Goal: Task Accomplishment & Management: Complete application form

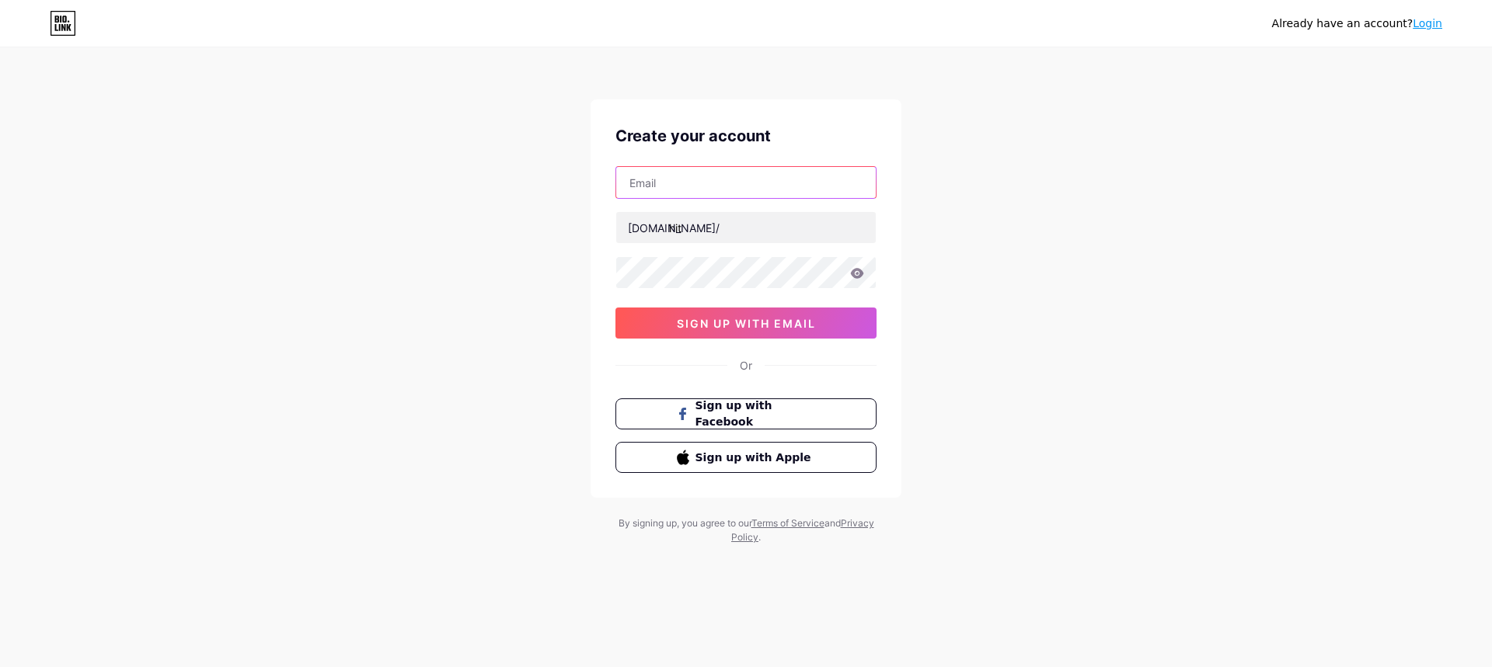
click at [677, 184] on input "text" at bounding box center [746, 182] width 260 height 31
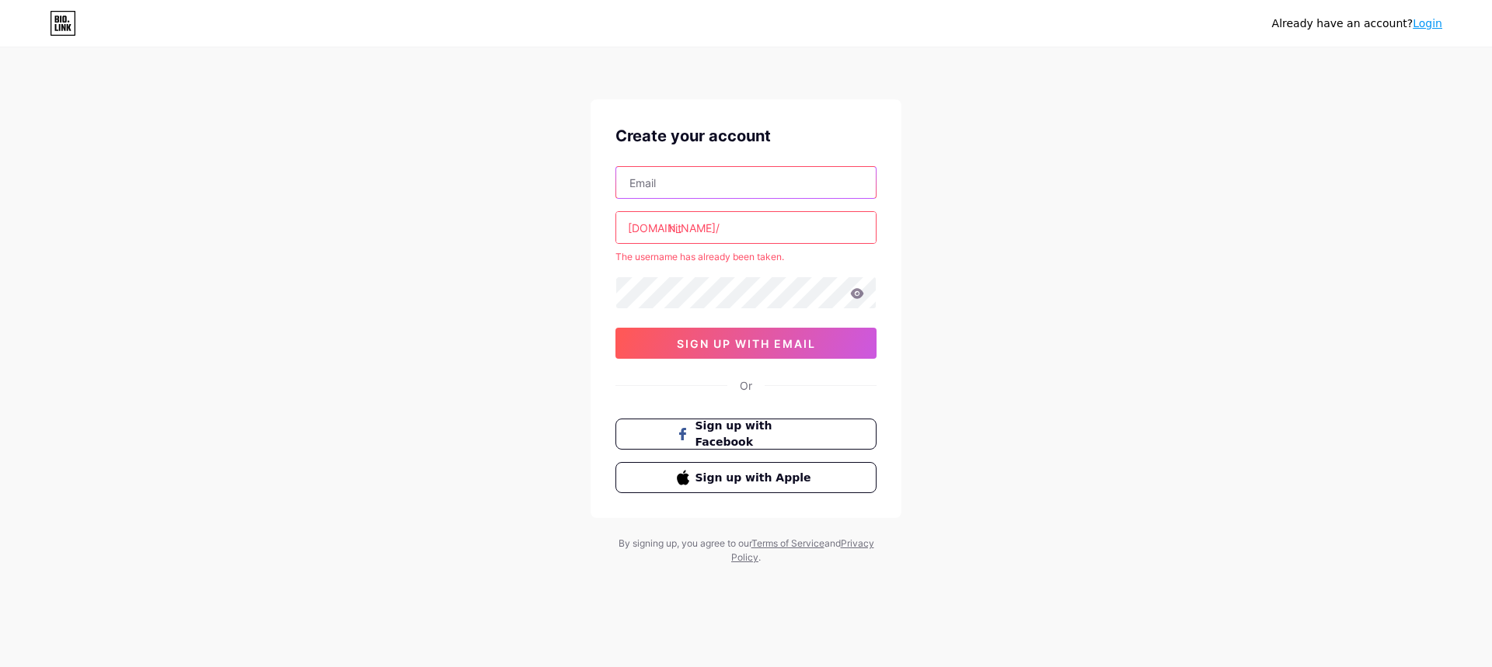
click at [677, 183] on input "text" at bounding box center [746, 182] width 260 height 31
click at [685, 183] on input "text" at bounding box center [746, 182] width 260 height 31
paste input "[EMAIL_ADDRESS][DOMAIN_NAME]"
type input "[EMAIL_ADDRESS][DOMAIN_NAME]"
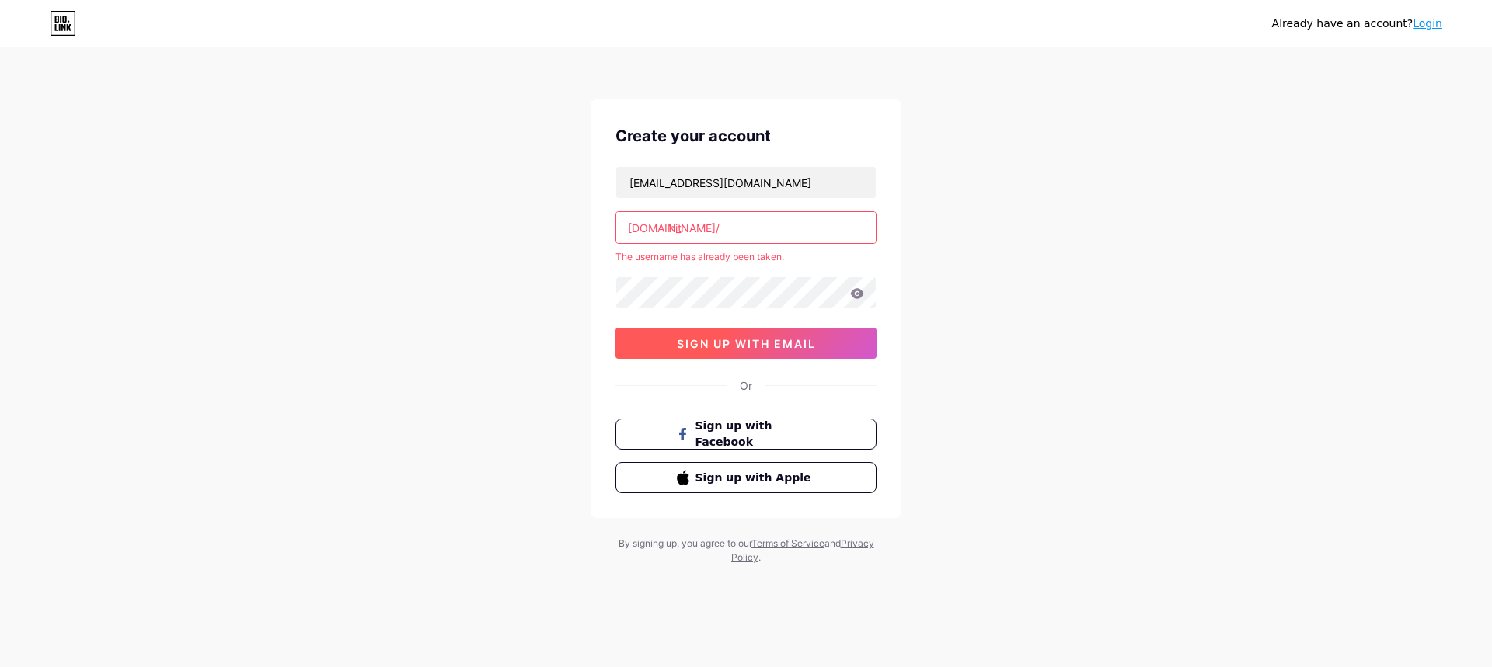
click at [671, 339] on button "sign up with email" at bounding box center [745, 343] width 261 height 31
click at [671, 346] on button "sign up with email" at bounding box center [745, 343] width 261 height 31
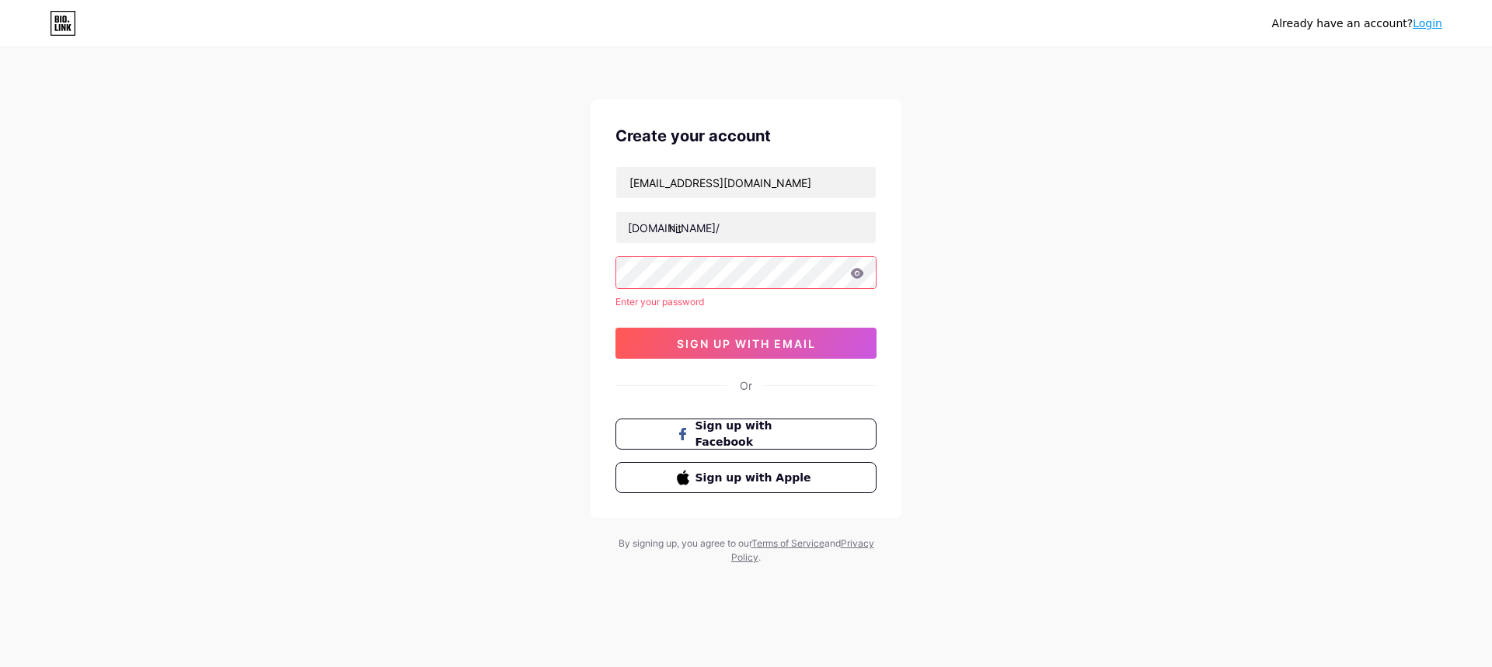
click at [855, 272] on icon at bounding box center [857, 273] width 14 height 11
click at [855, 273] on icon at bounding box center [857, 273] width 14 height 11
click at [702, 345] on span "sign up with email" at bounding box center [746, 343] width 139 height 13
click at [671, 232] on div "[DOMAIN_NAME]/ hit" at bounding box center [745, 227] width 261 height 33
click at [697, 237] on input "hit" at bounding box center [746, 227] width 260 height 31
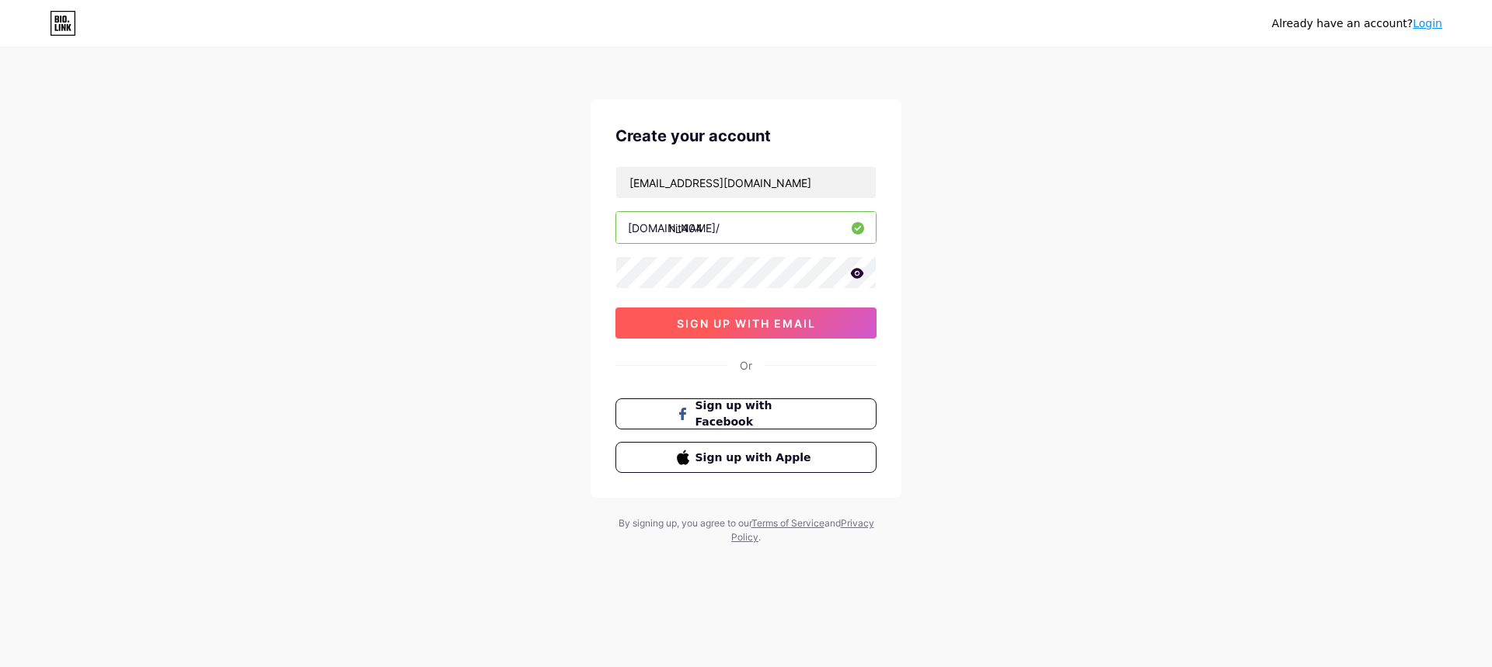
type input "hit404"
click at [775, 328] on span "sign up with email" at bounding box center [746, 323] width 139 height 13
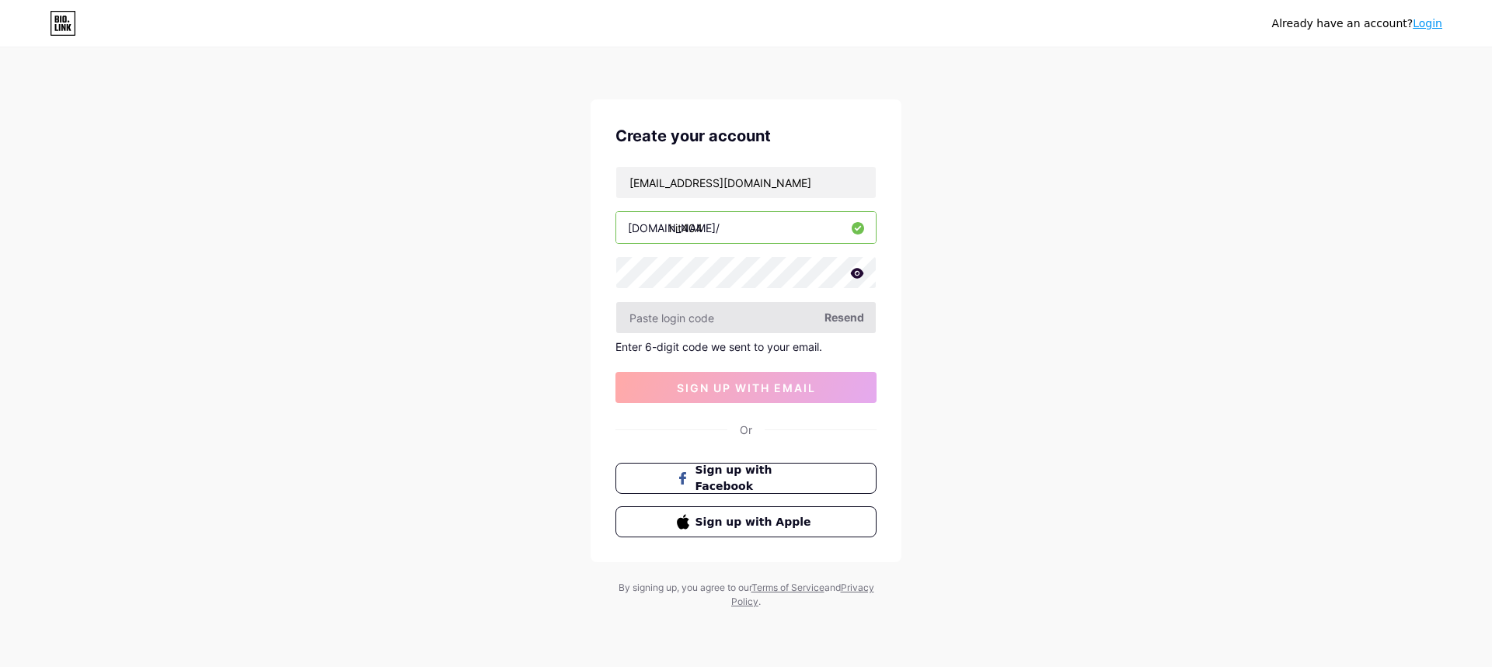
drag, startPoint x: 655, startPoint y: 333, endPoint x: 652, endPoint y: 326, distance: 8.4
click at [652, 326] on div at bounding box center [745, 317] width 261 height 33
drag, startPoint x: 779, startPoint y: 333, endPoint x: 754, endPoint y: 319, distance: 28.5
click at [779, 331] on div "[EMAIL_ADDRESS][DOMAIN_NAME] [DOMAIN_NAME]/ hit404 Resend Enter 6-digit code we…" at bounding box center [745, 284] width 261 height 237
click at [715, 322] on input "text" at bounding box center [746, 317] width 260 height 31
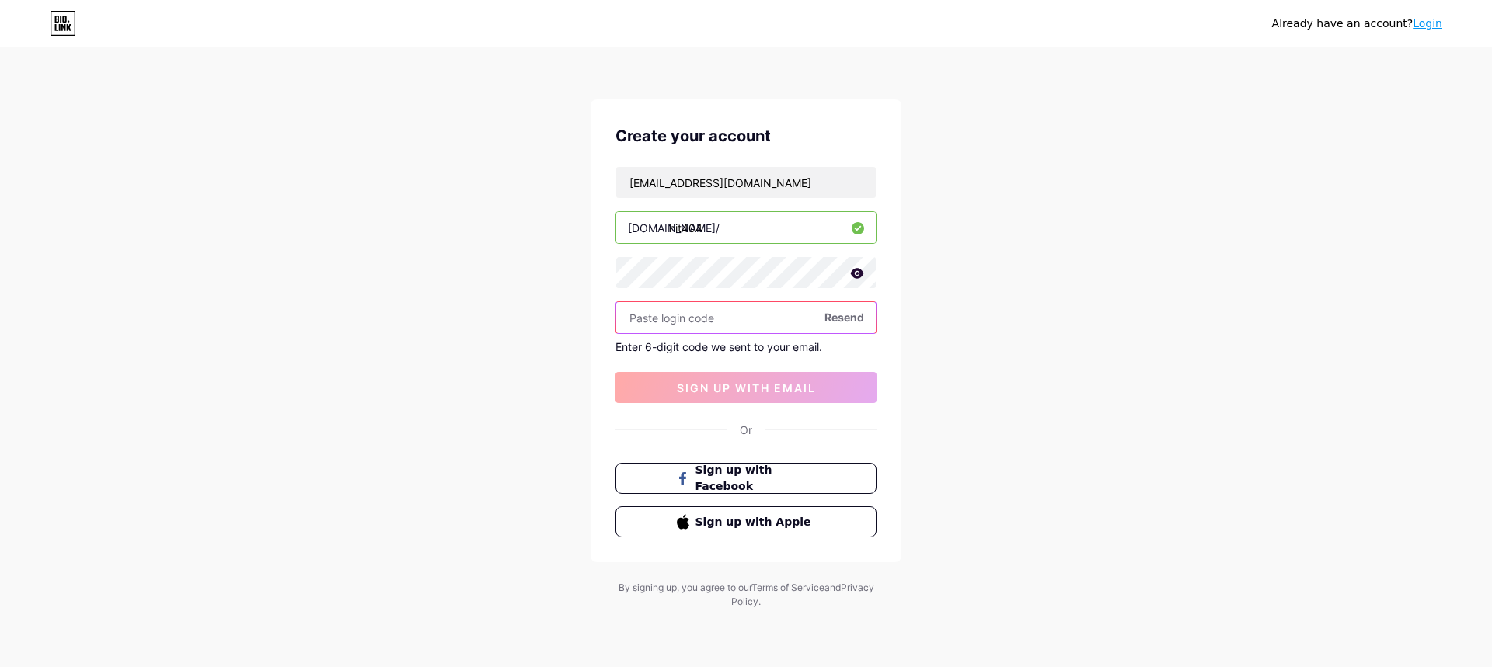
paste input "744478"
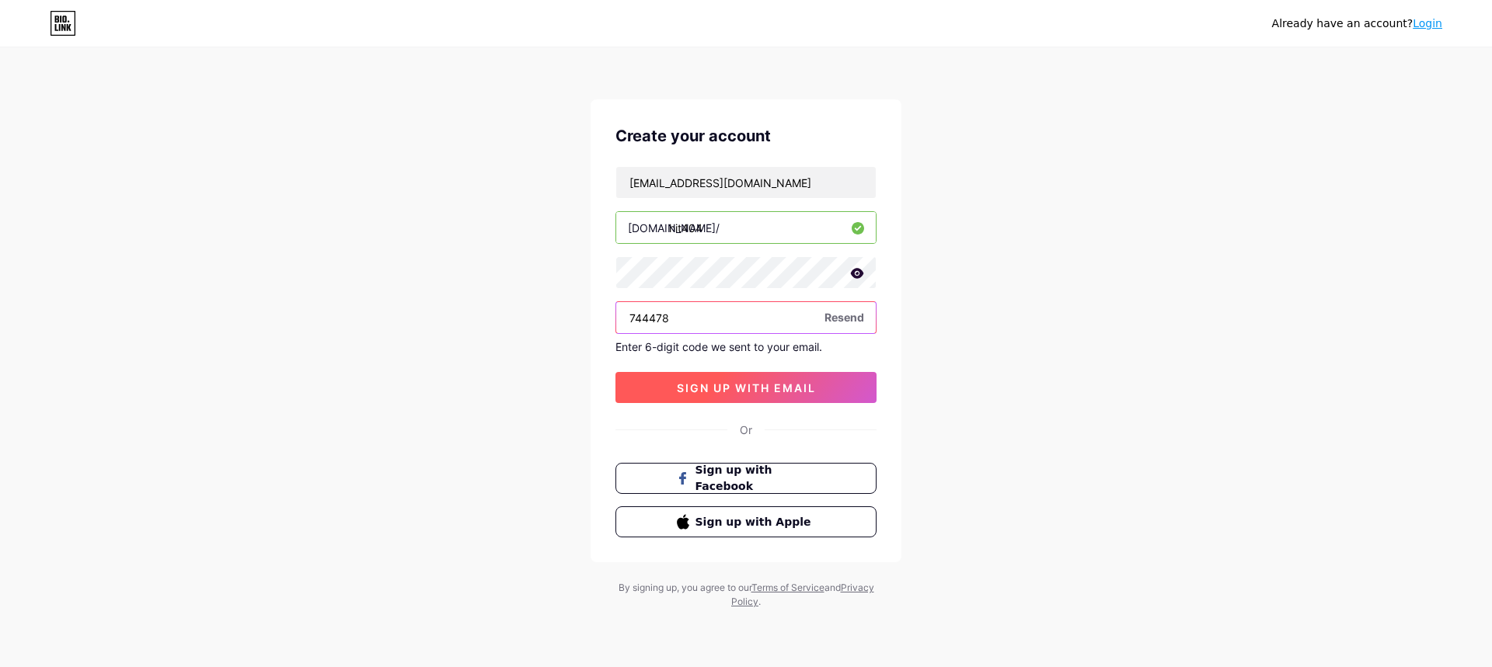
type input "744478"
click at [694, 375] on button "sign up with email" at bounding box center [745, 387] width 261 height 31
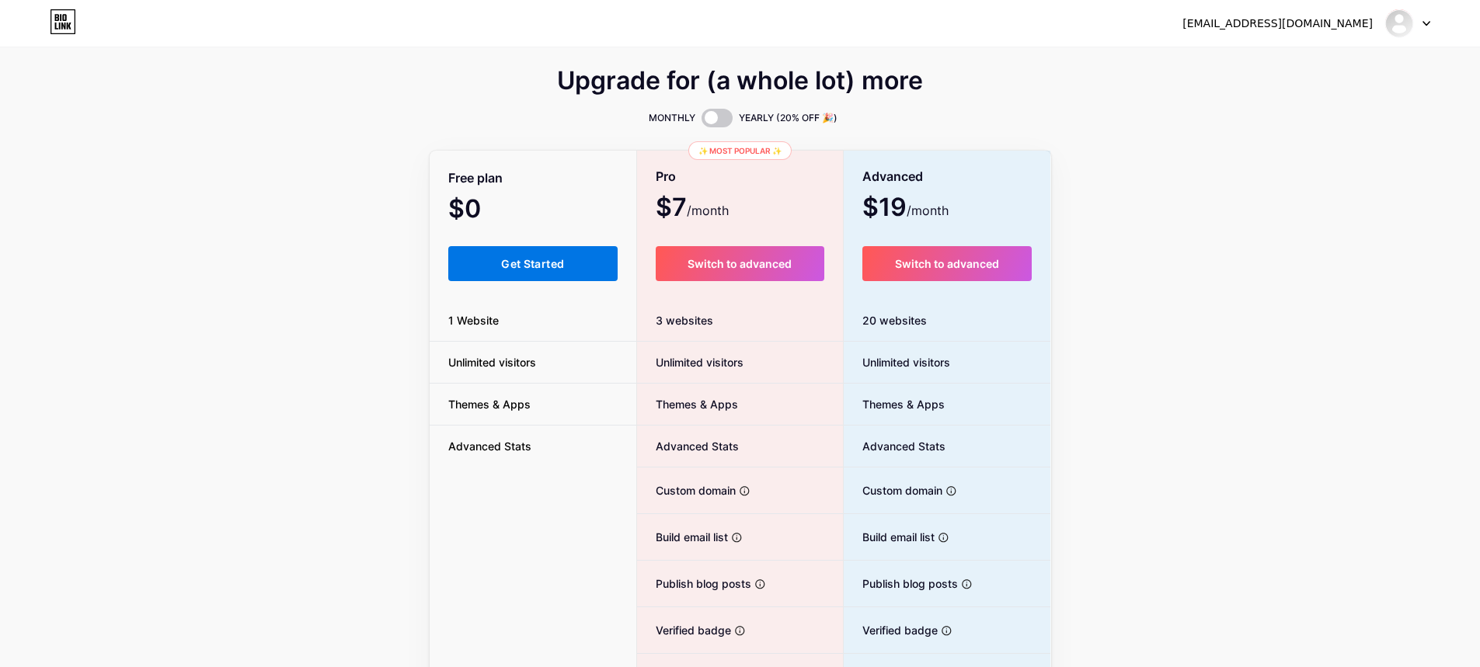
click at [491, 279] on button "Get Started" at bounding box center [533, 263] width 170 height 35
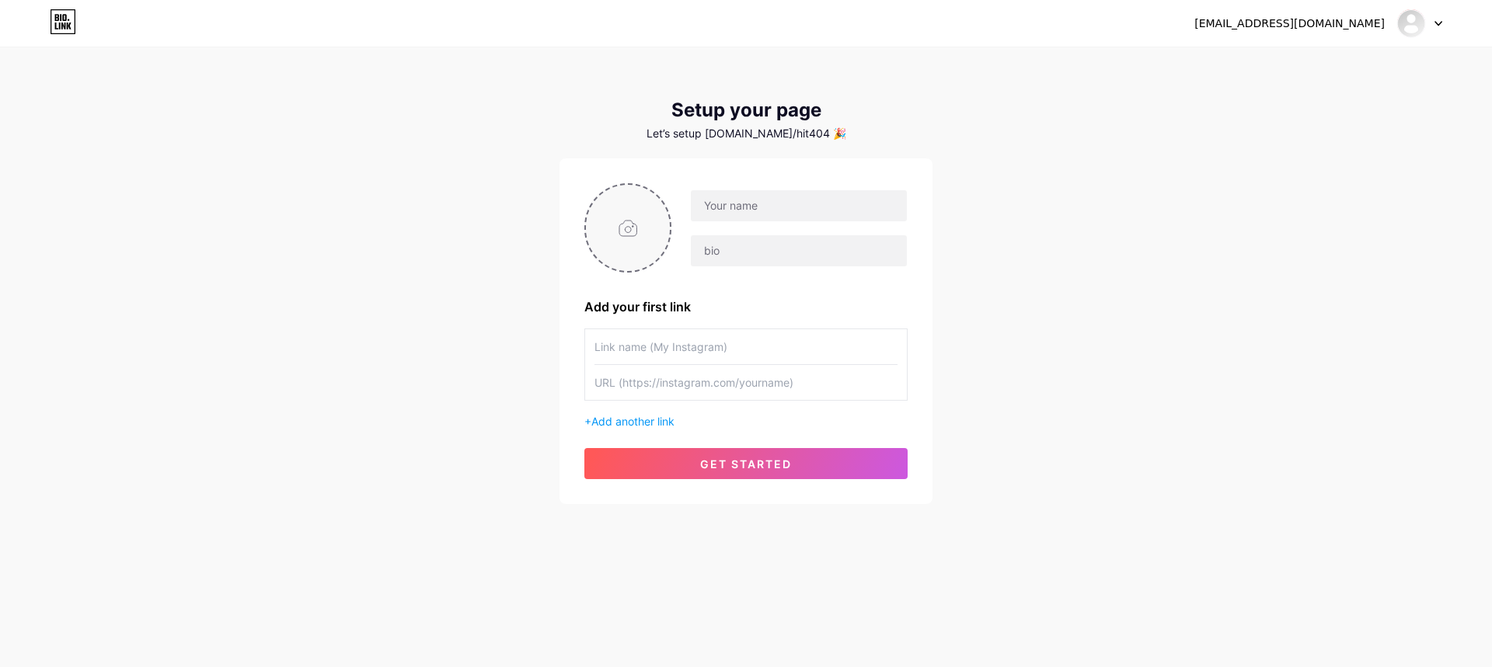
click at [637, 231] on input "file" at bounding box center [628, 228] width 84 height 86
type input "C:\fakepath\images.jpeg"
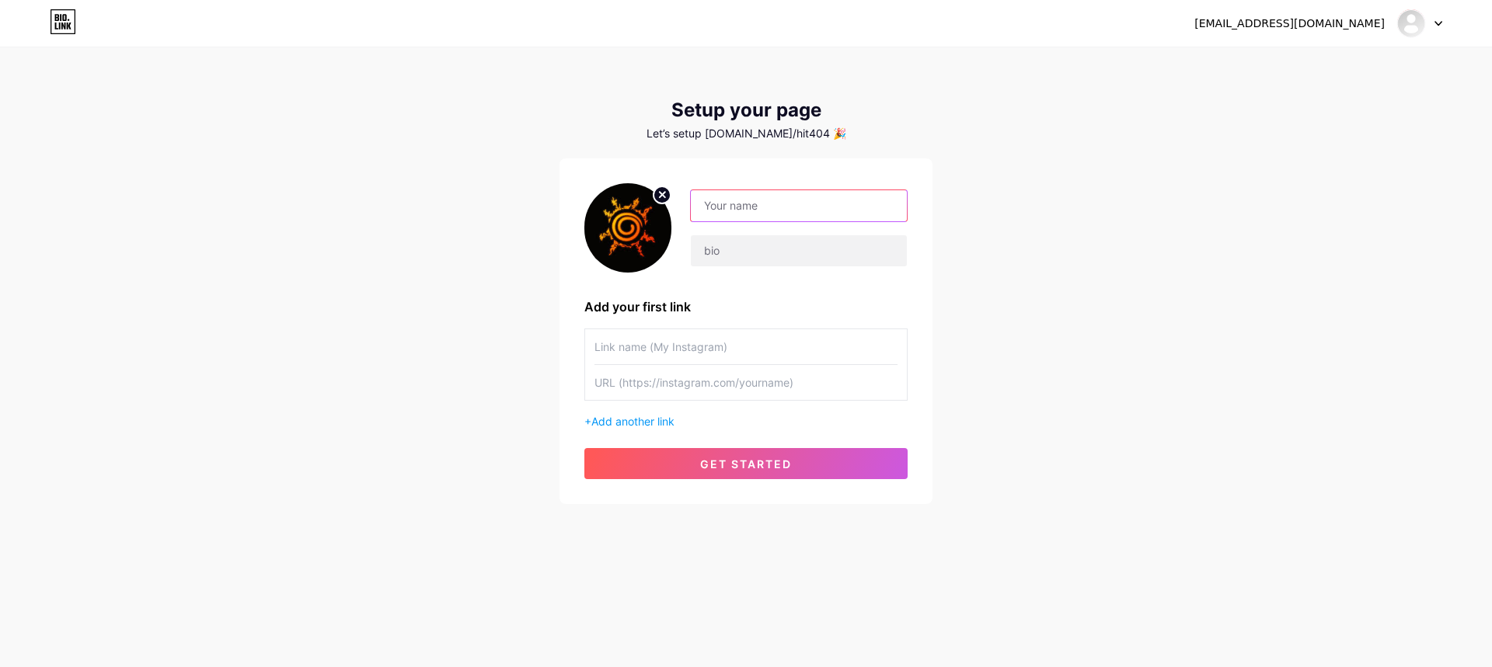
click at [713, 218] on input "text" at bounding box center [799, 205] width 216 height 31
type input "ujumaki"
click at [664, 345] on input "text" at bounding box center [745, 346] width 303 height 35
click at [640, 416] on span "Add another link" at bounding box center [632, 421] width 83 height 13
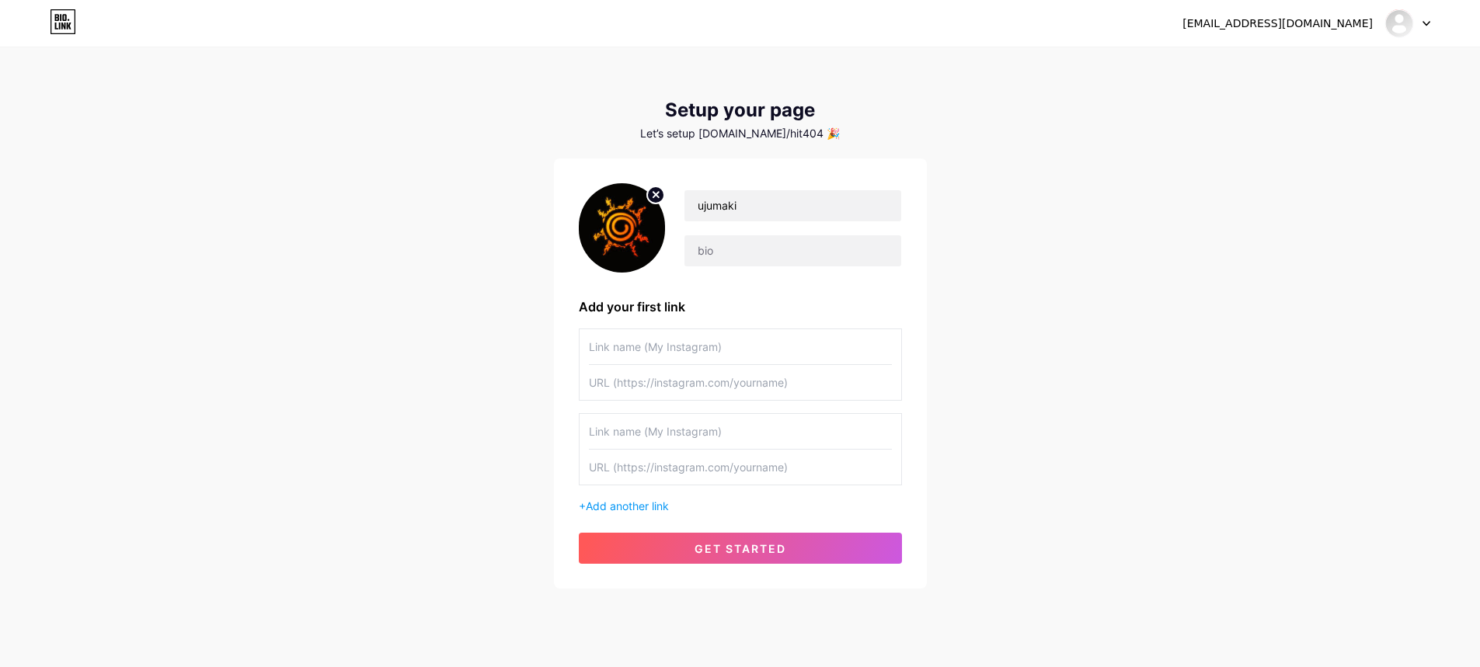
click at [622, 426] on input "text" at bounding box center [740, 431] width 303 height 35
click at [628, 512] on span "Add another link" at bounding box center [627, 506] width 83 height 13
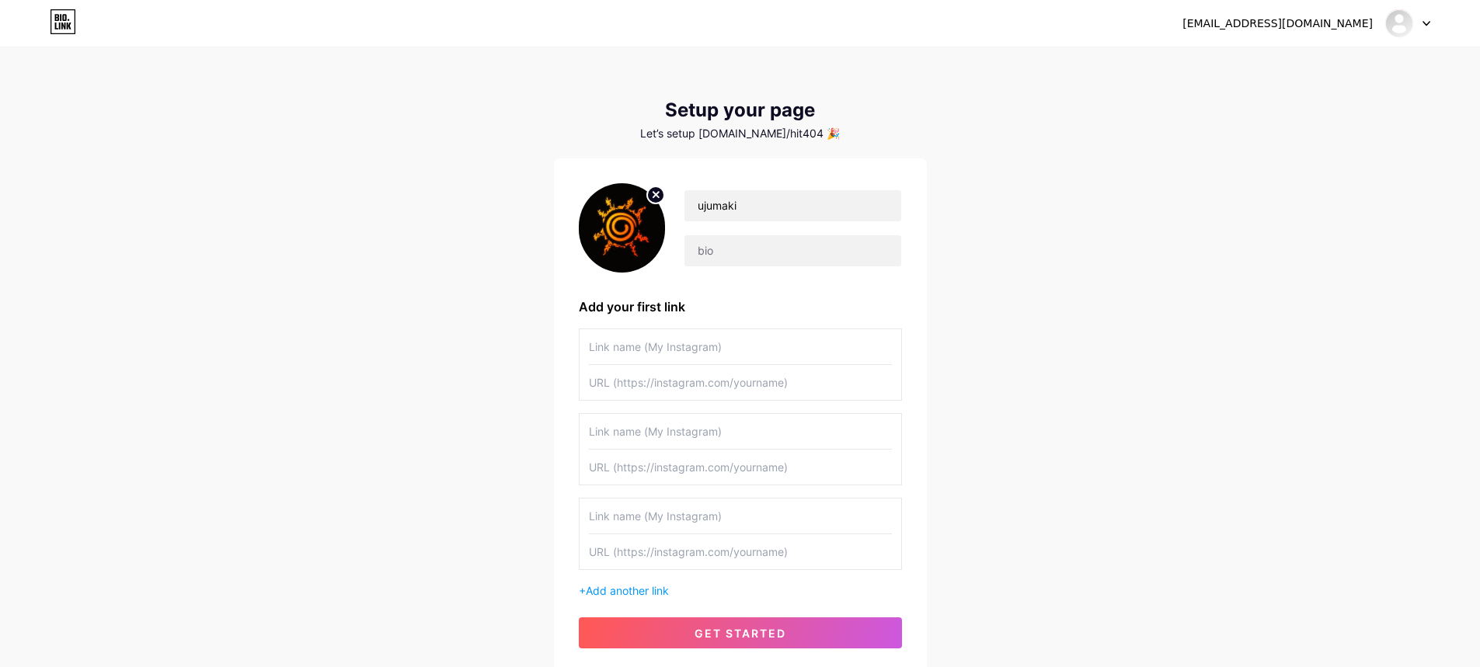
click at [656, 515] on input "text" at bounding box center [740, 516] width 303 height 35
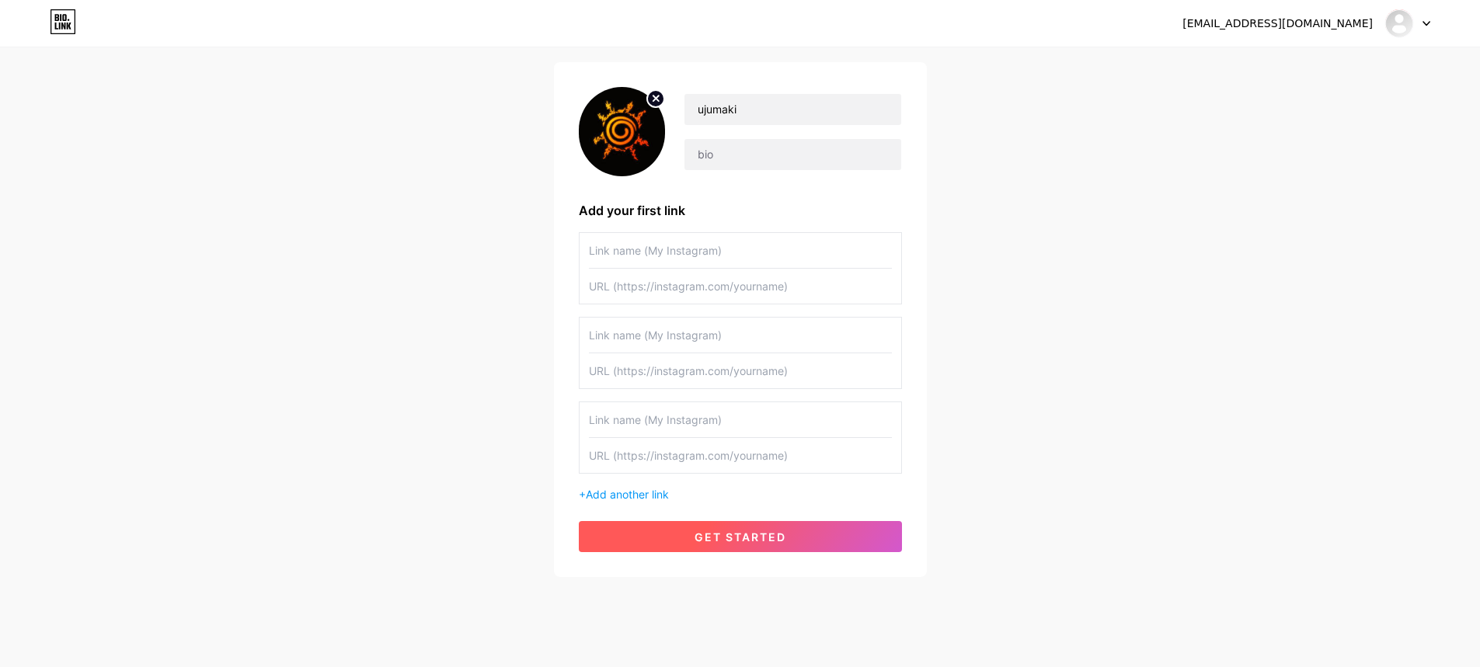
scroll to position [118, 0]
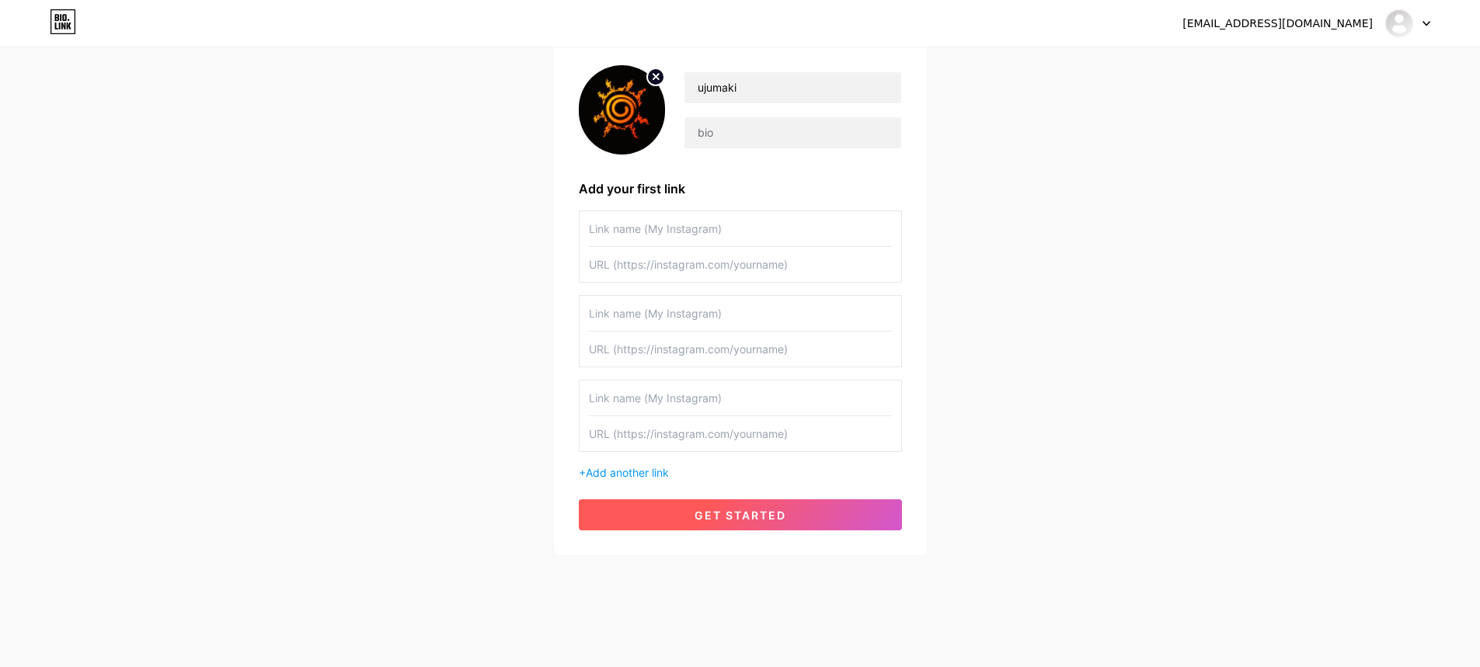
click at [663, 512] on button "get started" at bounding box center [740, 515] width 323 height 31
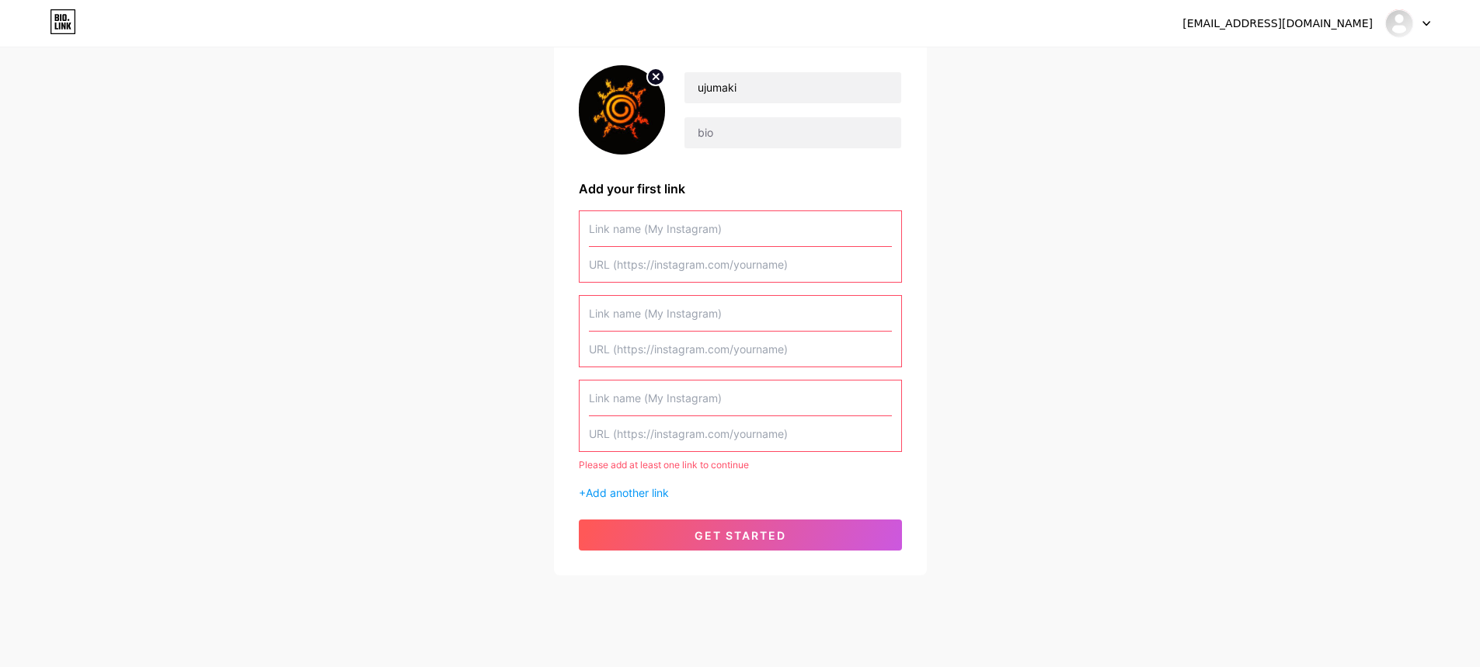
click at [591, 253] on input "text" at bounding box center [740, 264] width 303 height 35
paste input "744478"
type input "744478"
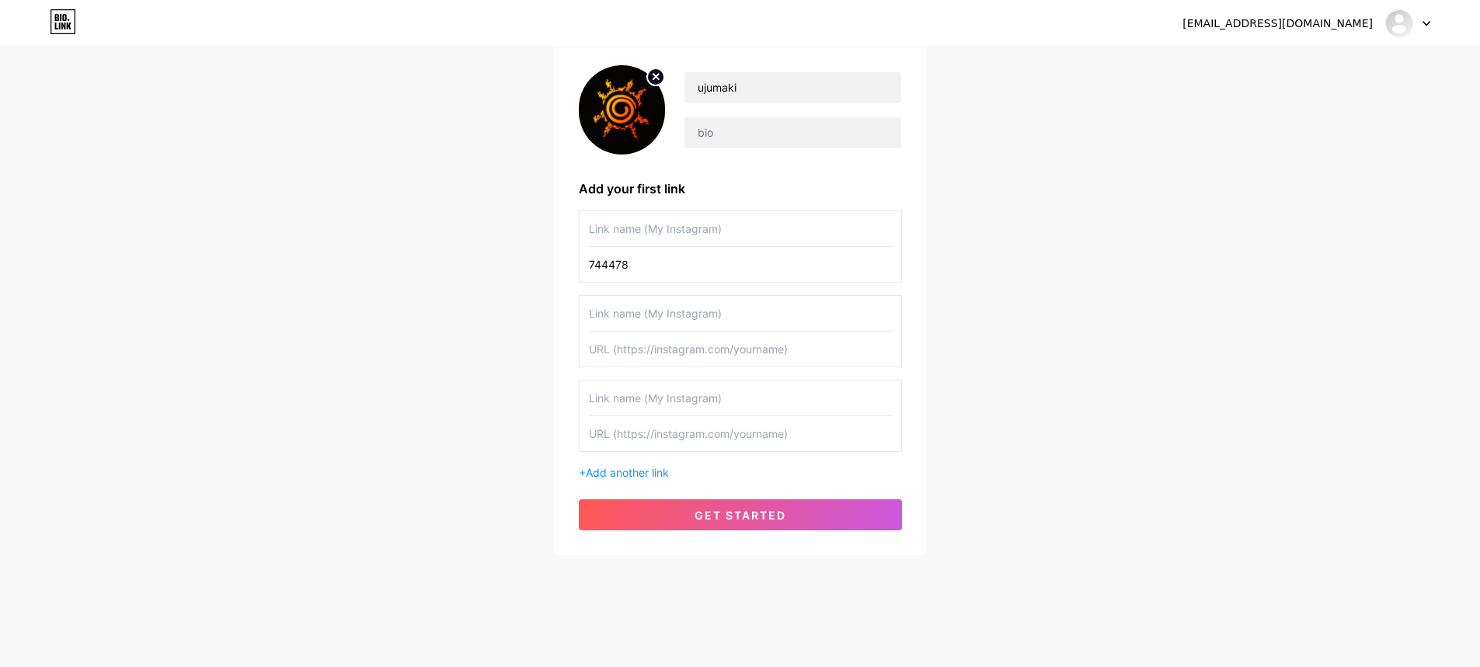
drag, startPoint x: 646, startPoint y: 277, endPoint x: 427, endPoint y: 263, distance: 220.4
click at [427, 263] on div "[EMAIL_ADDRESS][DOMAIN_NAME] Dashboard Logout Setup your page Let’s setup [DOMA…" at bounding box center [740, 243] width 1480 height 723
click at [618, 232] on input "text" at bounding box center [740, 228] width 303 height 35
type input "youtub"
click at [586, 259] on div "youtub" at bounding box center [740, 247] width 323 height 72
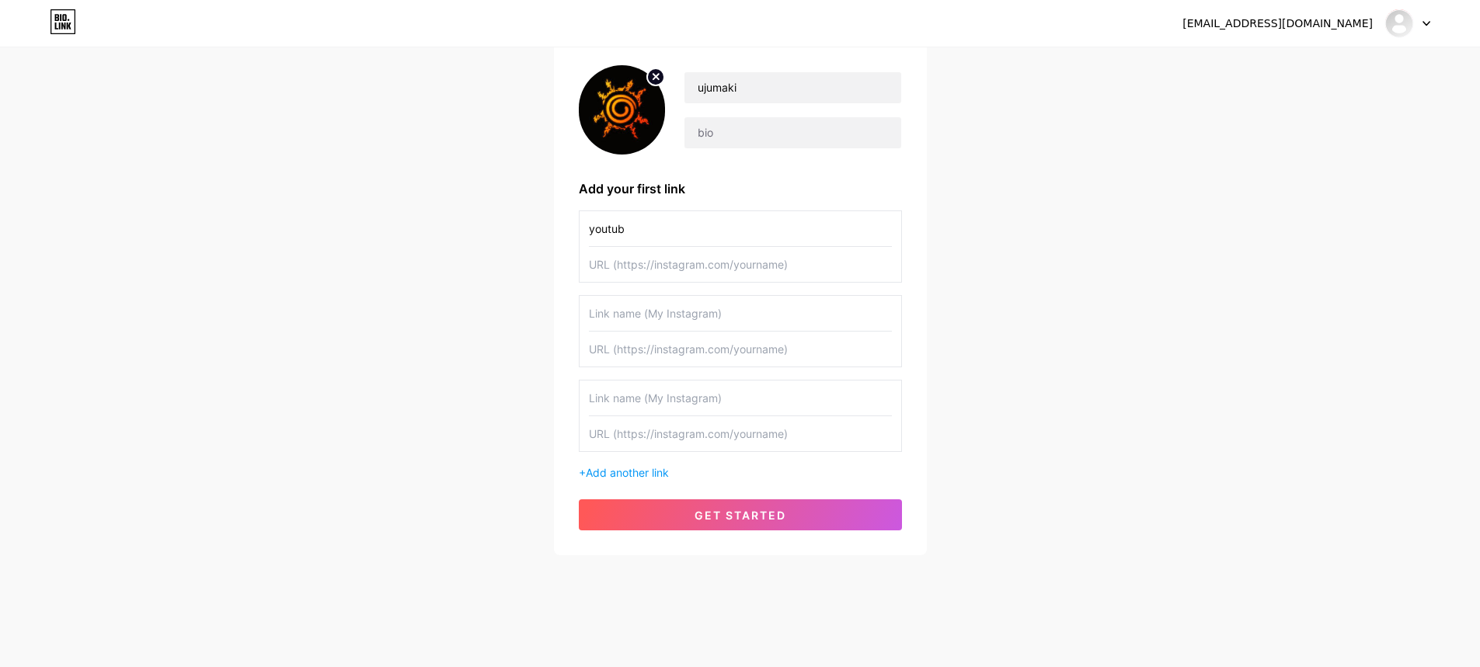
click at [628, 270] on input "text" at bounding box center [740, 264] width 303 height 35
type input "www.instagran"
click at [712, 524] on button "get started" at bounding box center [740, 515] width 323 height 31
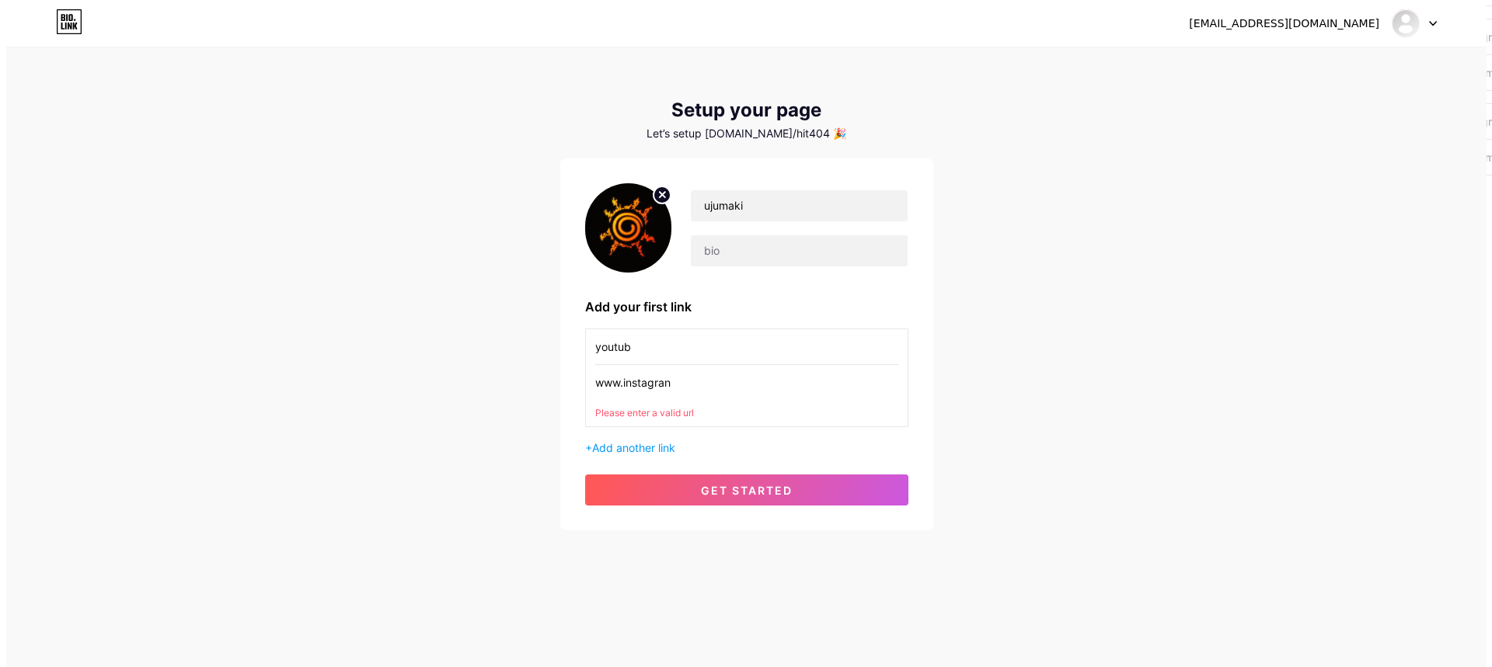
scroll to position [0, 0]
drag, startPoint x: 608, startPoint y: 367, endPoint x: 494, endPoint y: 368, distance: 113.4
click at [496, 366] on div "[EMAIL_ADDRESS][DOMAIN_NAME] Dashboard Logout Setup your page Let’s setup [DOMA…" at bounding box center [746, 290] width 1492 height 580
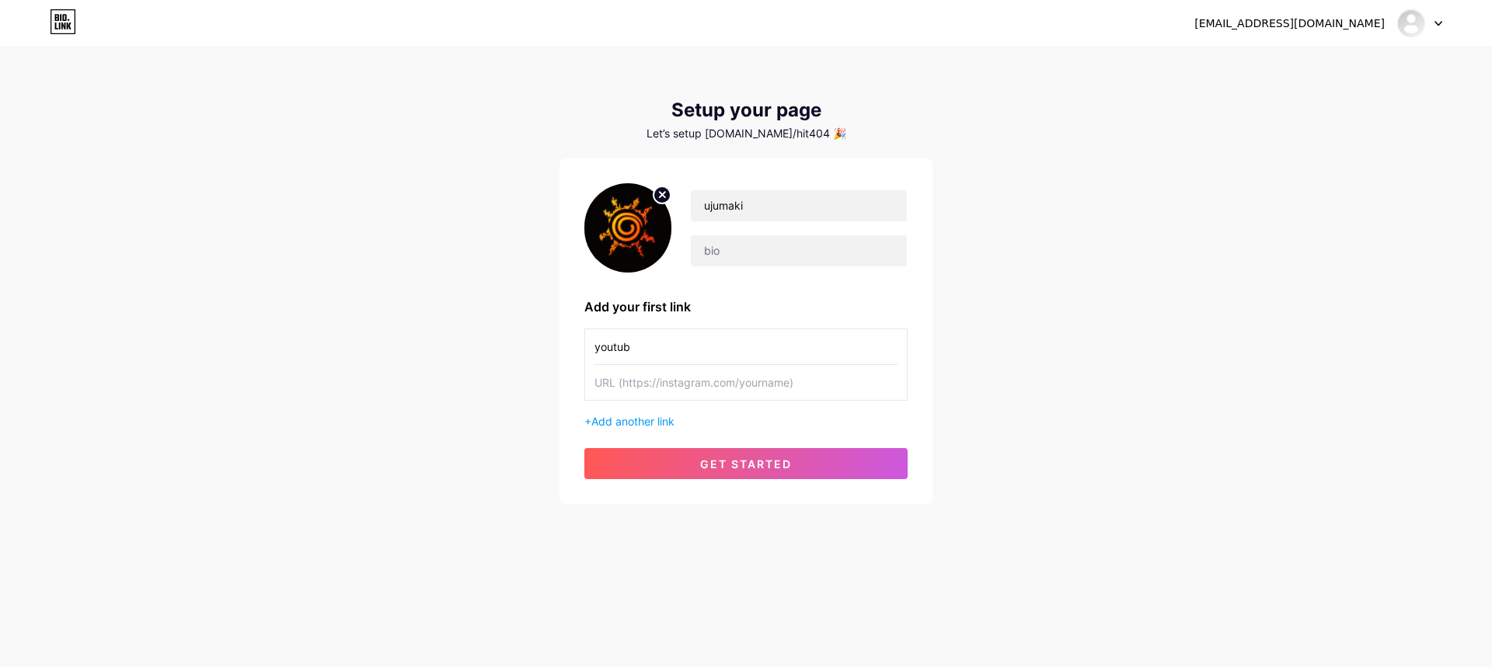
click at [654, 388] on input "text" at bounding box center [745, 382] width 303 height 35
paste input "[URL][DOMAIN_NAME]"
type input "[URL][DOMAIN_NAME]"
drag, startPoint x: 779, startPoint y: 268, endPoint x: 770, endPoint y: 266, distance: 8.9
click at [775, 267] on div "ujumaki" at bounding box center [745, 227] width 323 height 89
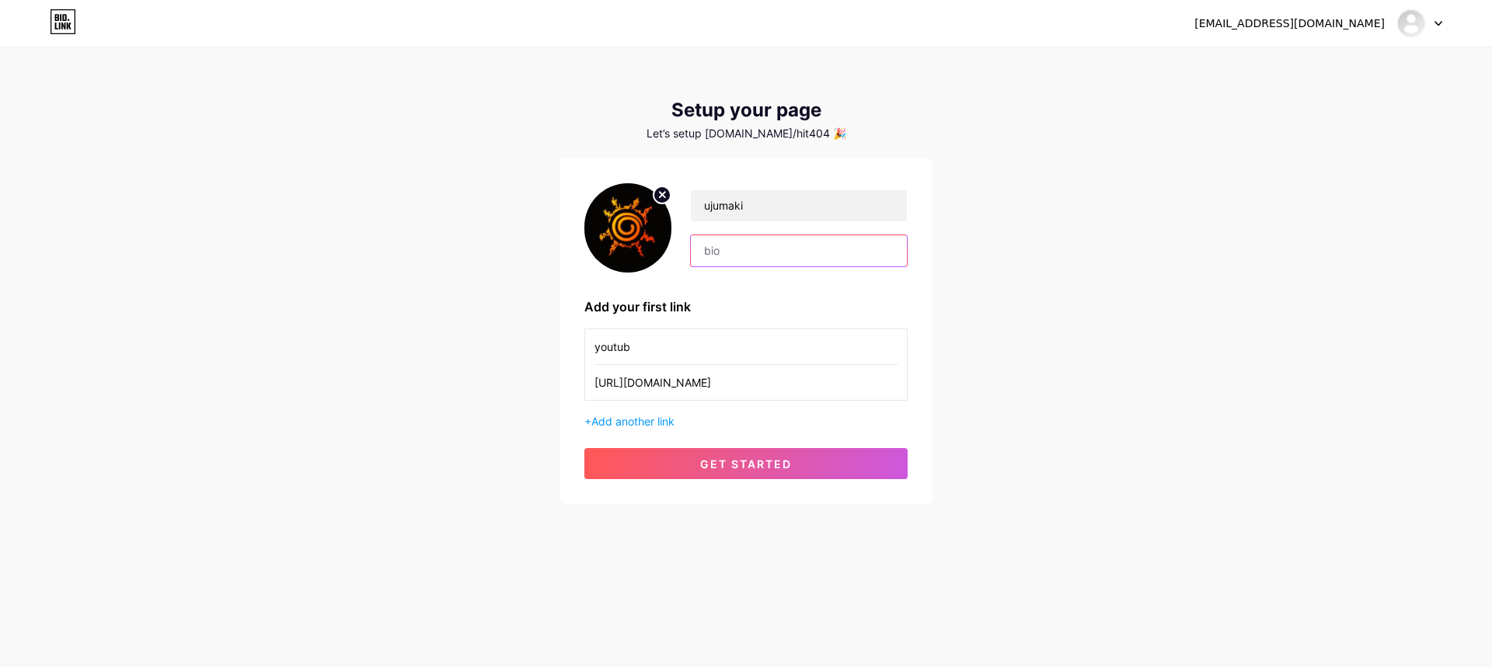
click at [758, 251] on input "text" at bounding box center [799, 250] width 216 height 31
paste input "[URL][DOMAIN_NAME]"
type input "[URL][DOMAIN_NAME]"
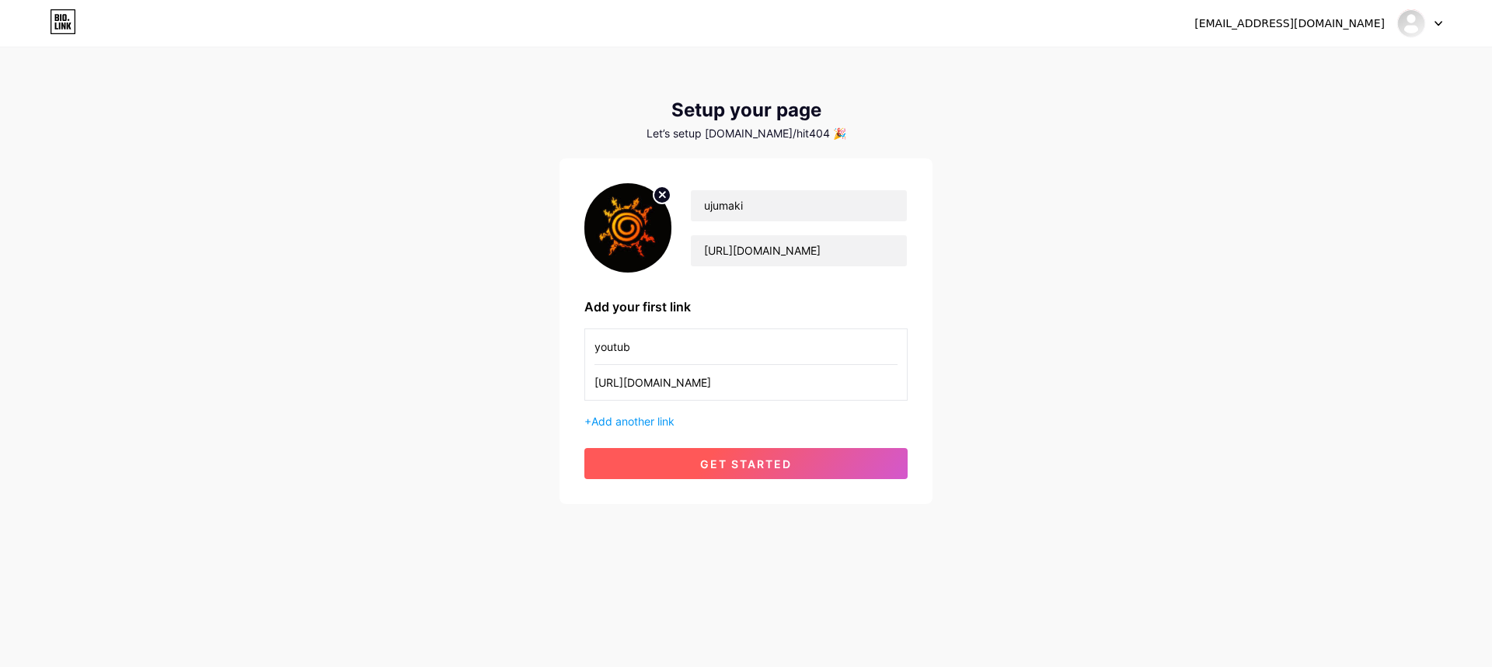
click at [611, 475] on button "get started" at bounding box center [745, 463] width 323 height 31
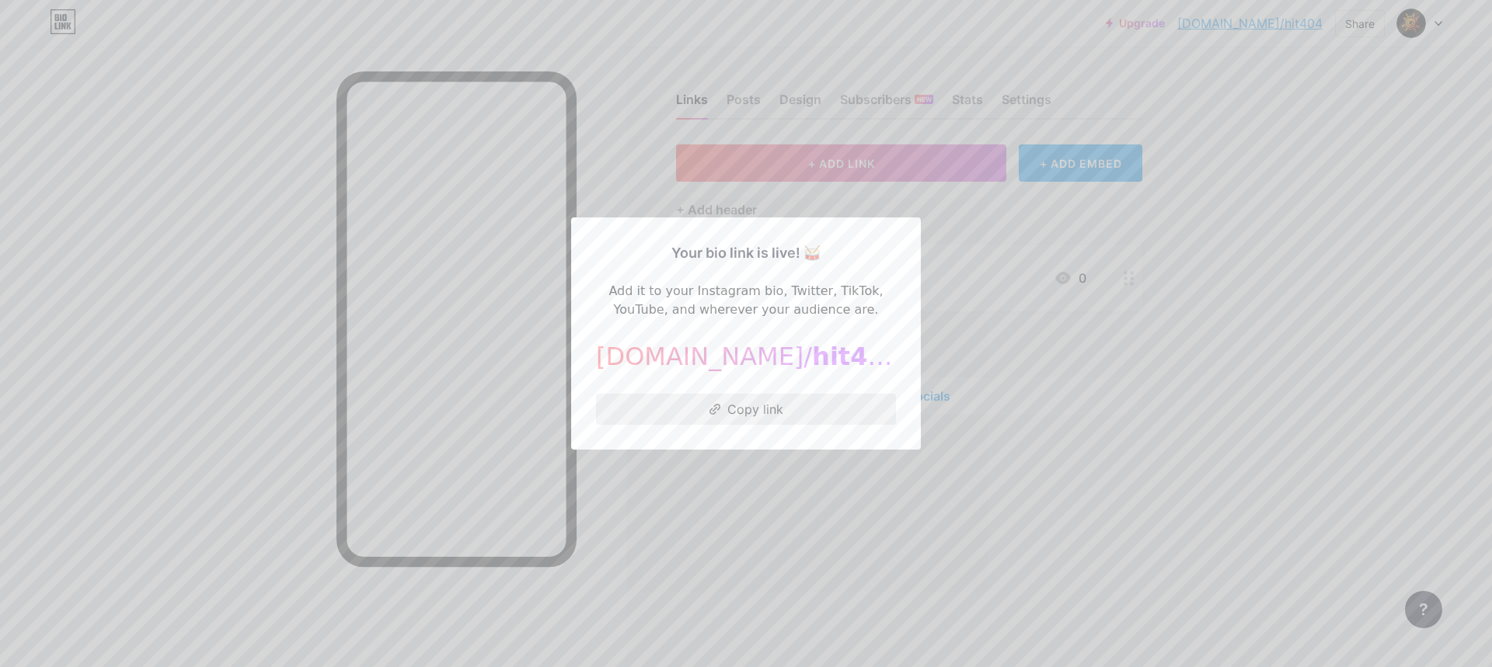
click at [788, 409] on button "Copy link" at bounding box center [746, 409] width 300 height 31
click at [348, 479] on div at bounding box center [746, 333] width 1492 height 667
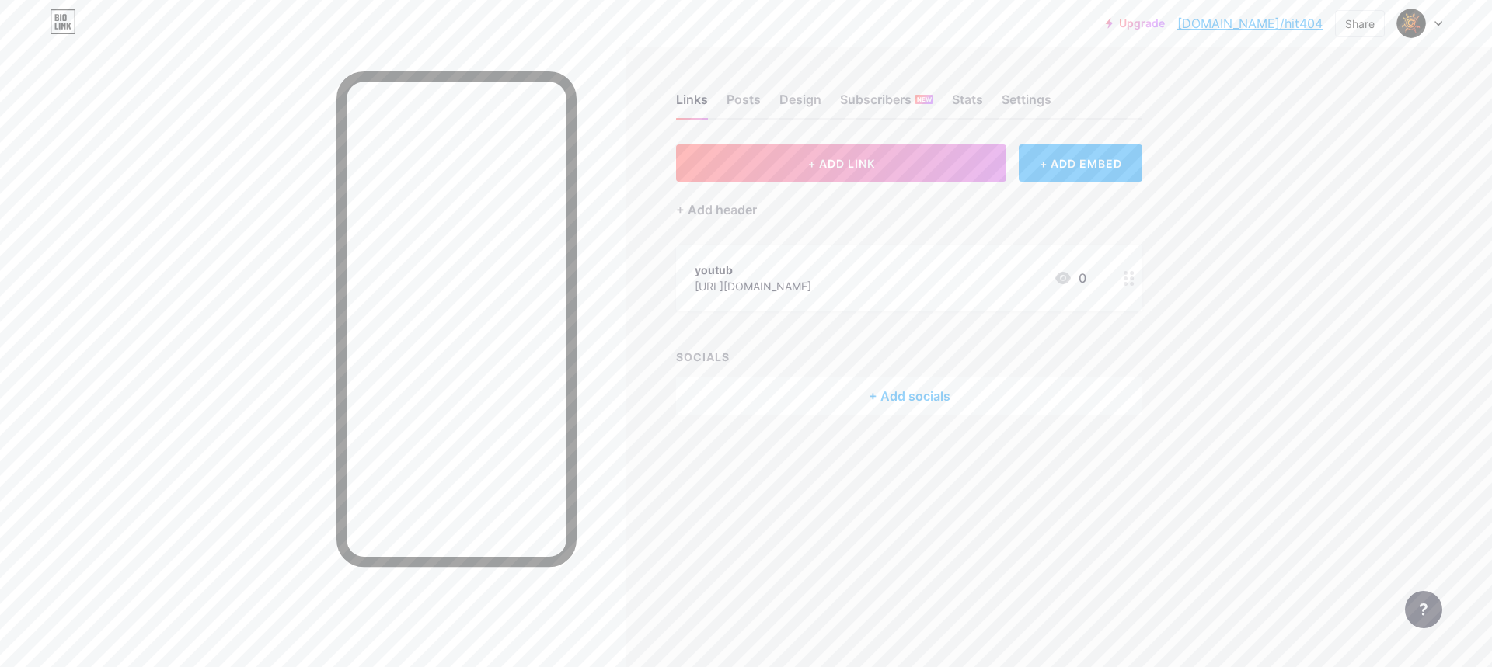
click at [898, 401] on div "+ Add socials" at bounding box center [909, 396] width 466 height 37
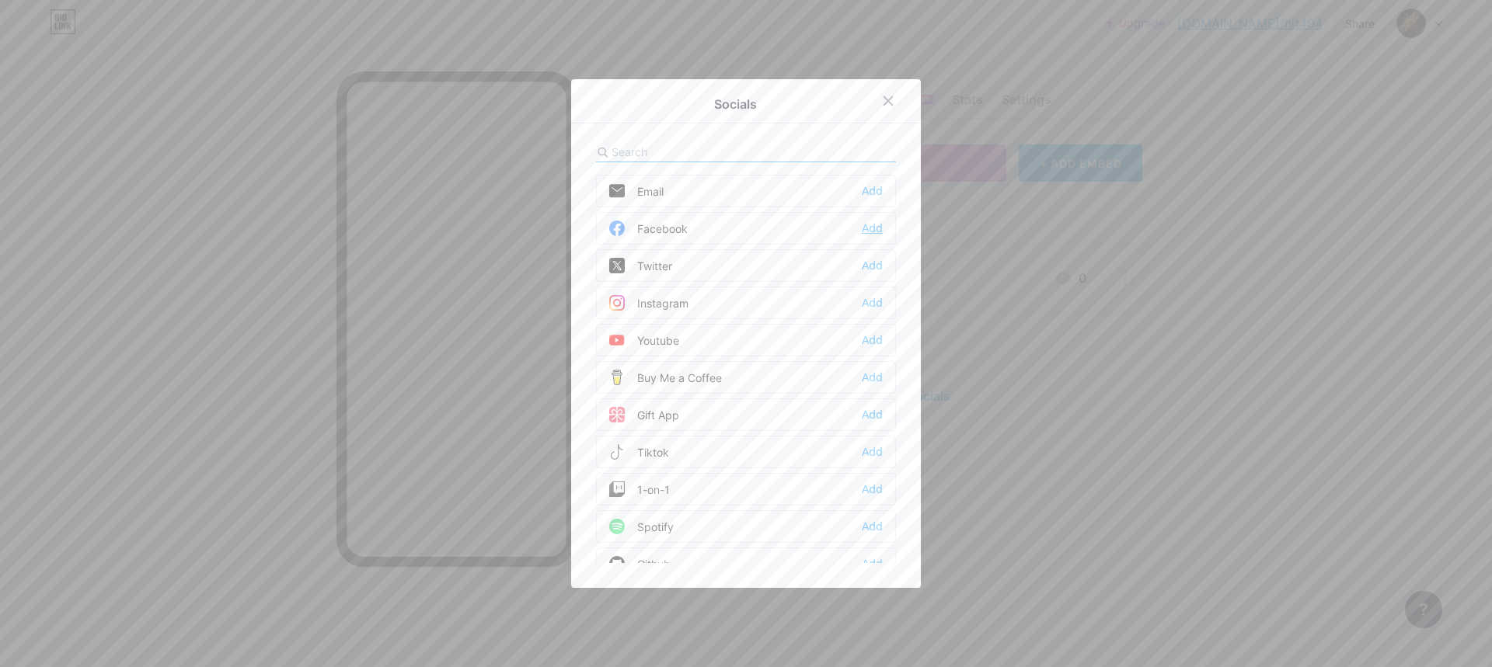
click at [862, 225] on div "Add" at bounding box center [872, 229] width 21 height 16
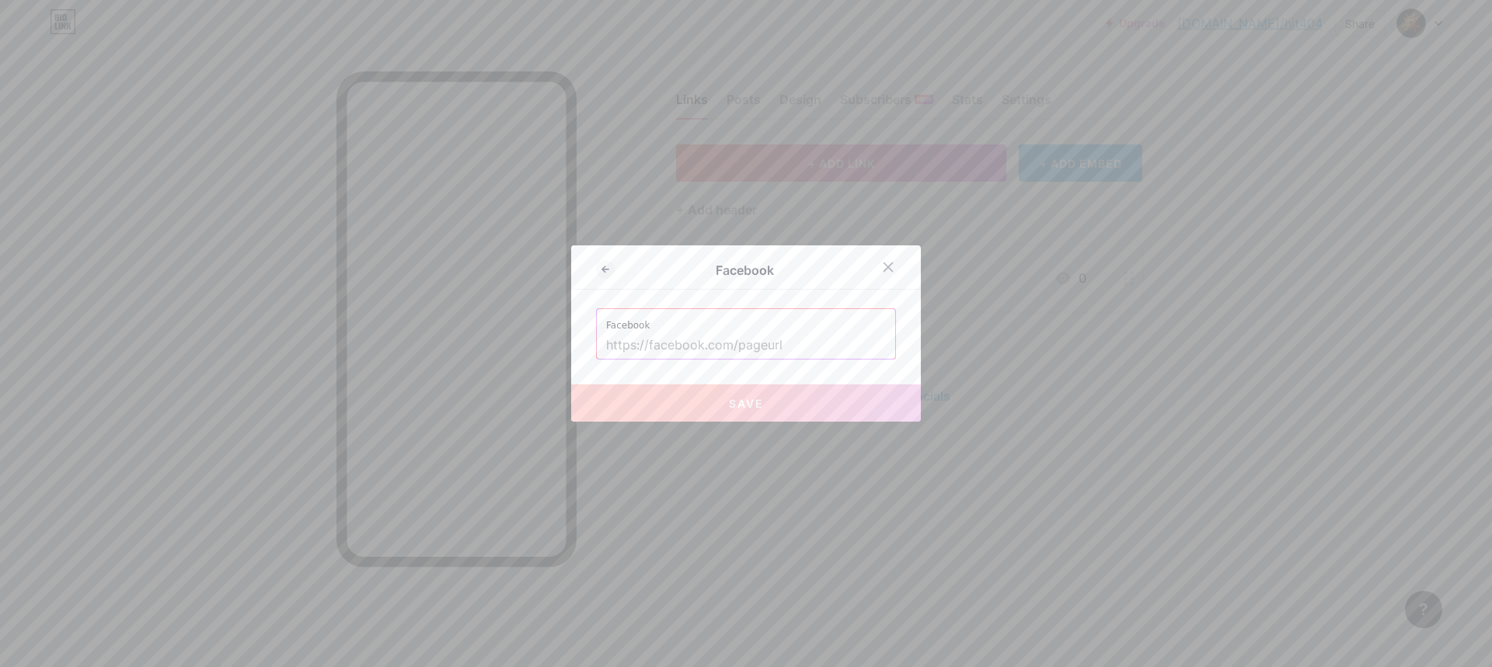
click at [646, 351] on input "text" at bounding box center [746, 346] width 280 height 26
drag, startPoint x: 777, startPoint y: 347, endPoint x: 663, endPoint y: 352, distance: 114.3
click at [663, 352] on input "text" at bounding box center [746, 346] width 280 height 26
click at [644, 349] on input "text" at bounding box center [746, 346] width 280 height 26
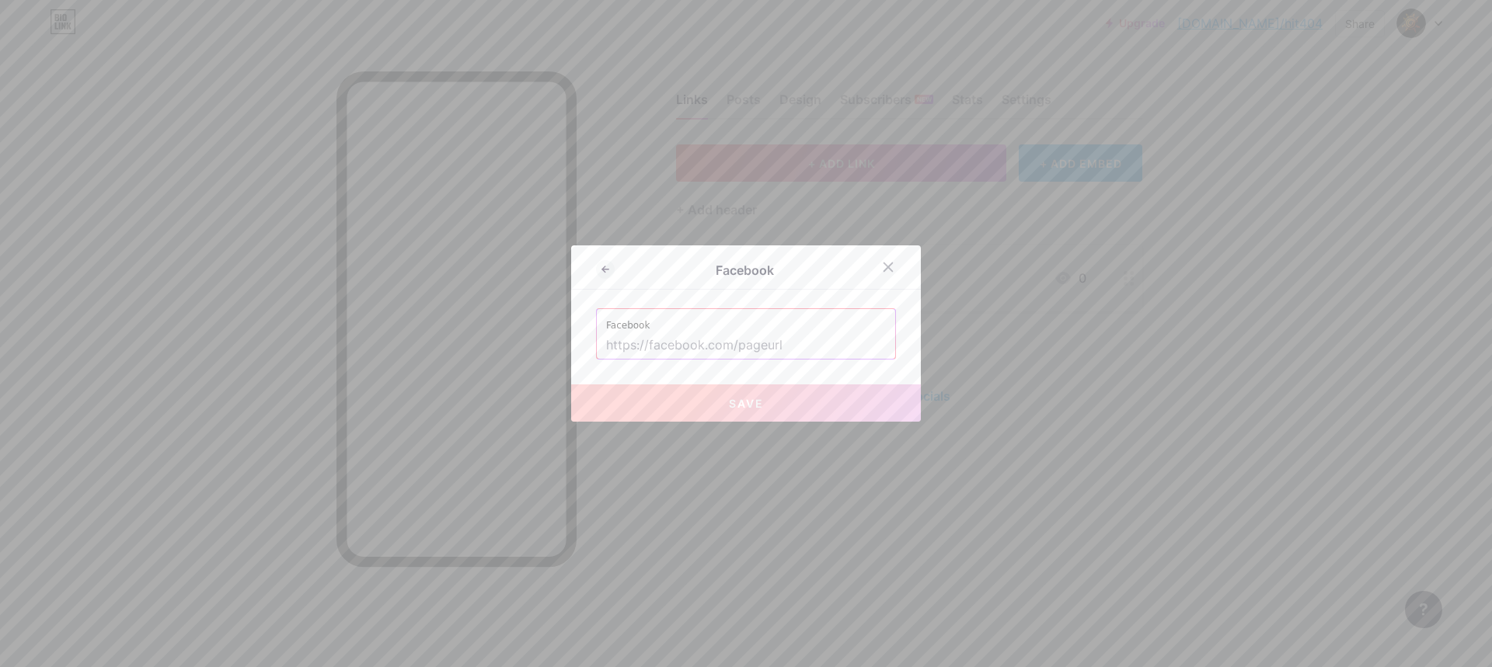
click at [666, 347] on input "text" at bounding box center [746, 346] width 280 height 26
drag, startPoint x: 876, startPoint y: 263, endPoint x: 796, endPoint y: 294, distance: 86.1
click at [882, 263] on icon at bounding box center [888, 267] width 12 height 12
